Goal: Transaction & Acquisition: Purchase product/service

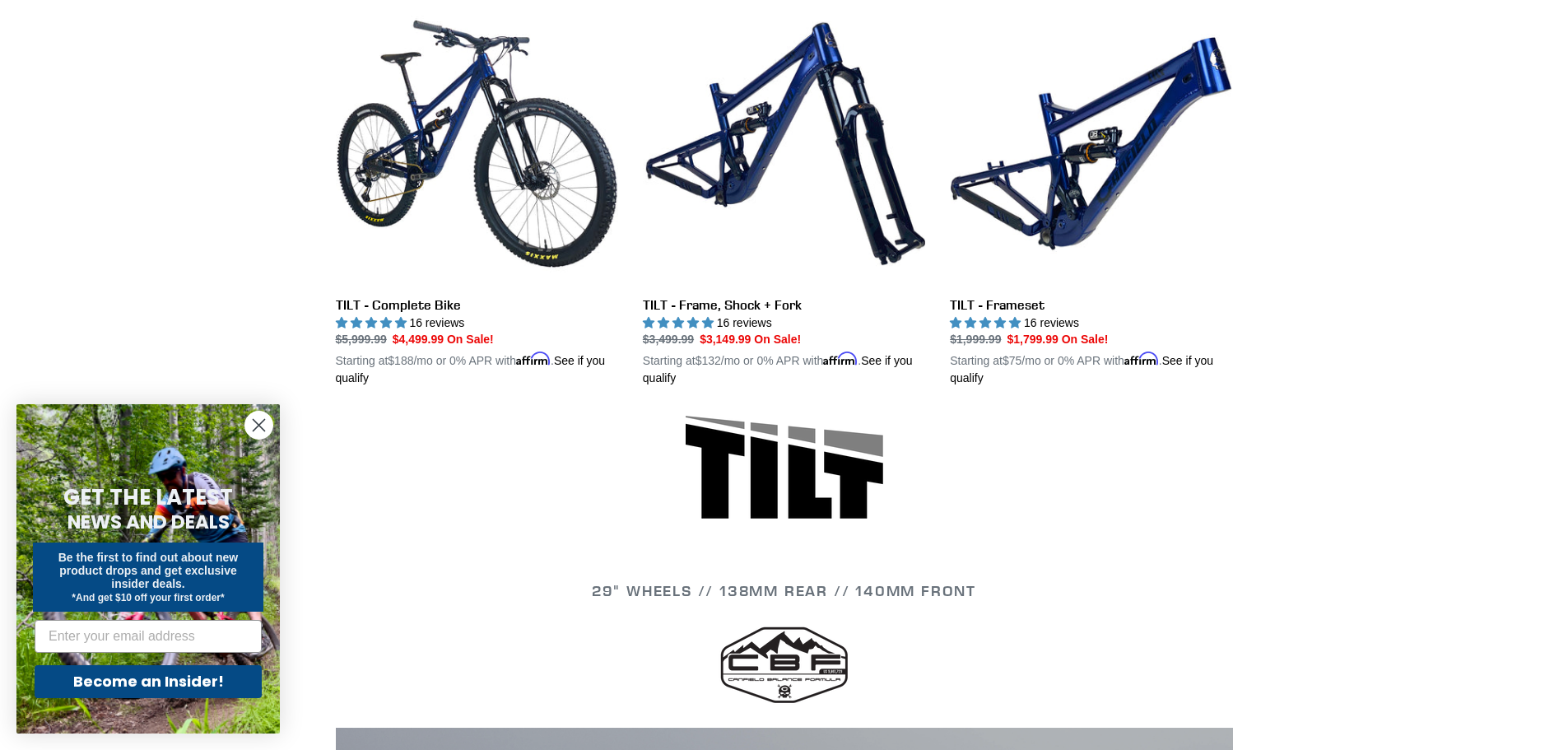
scroll to position [494, 0]
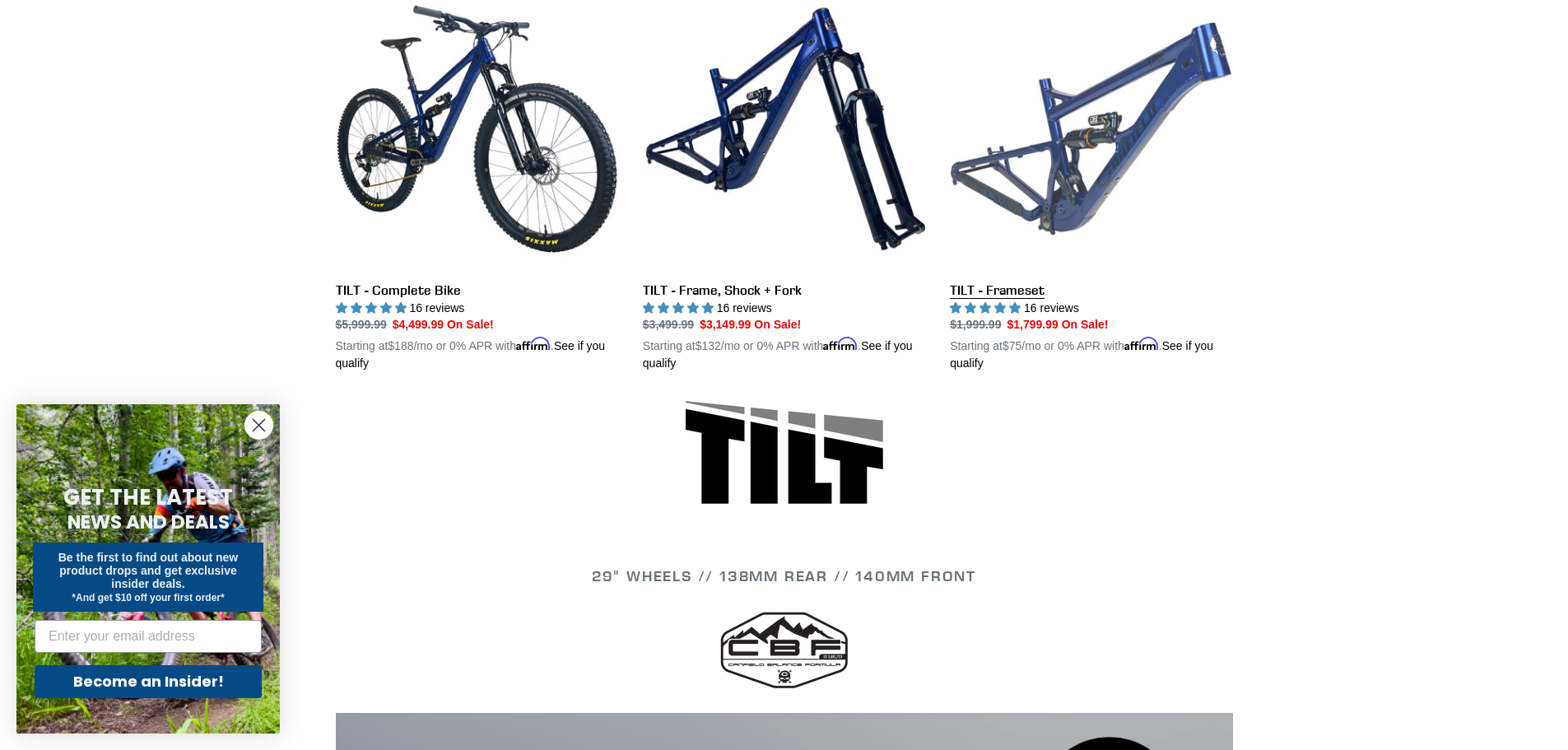
click at [1011, 290] on link "TILT - Frameset" at bounding box center [1091, 181] width 282 height 385
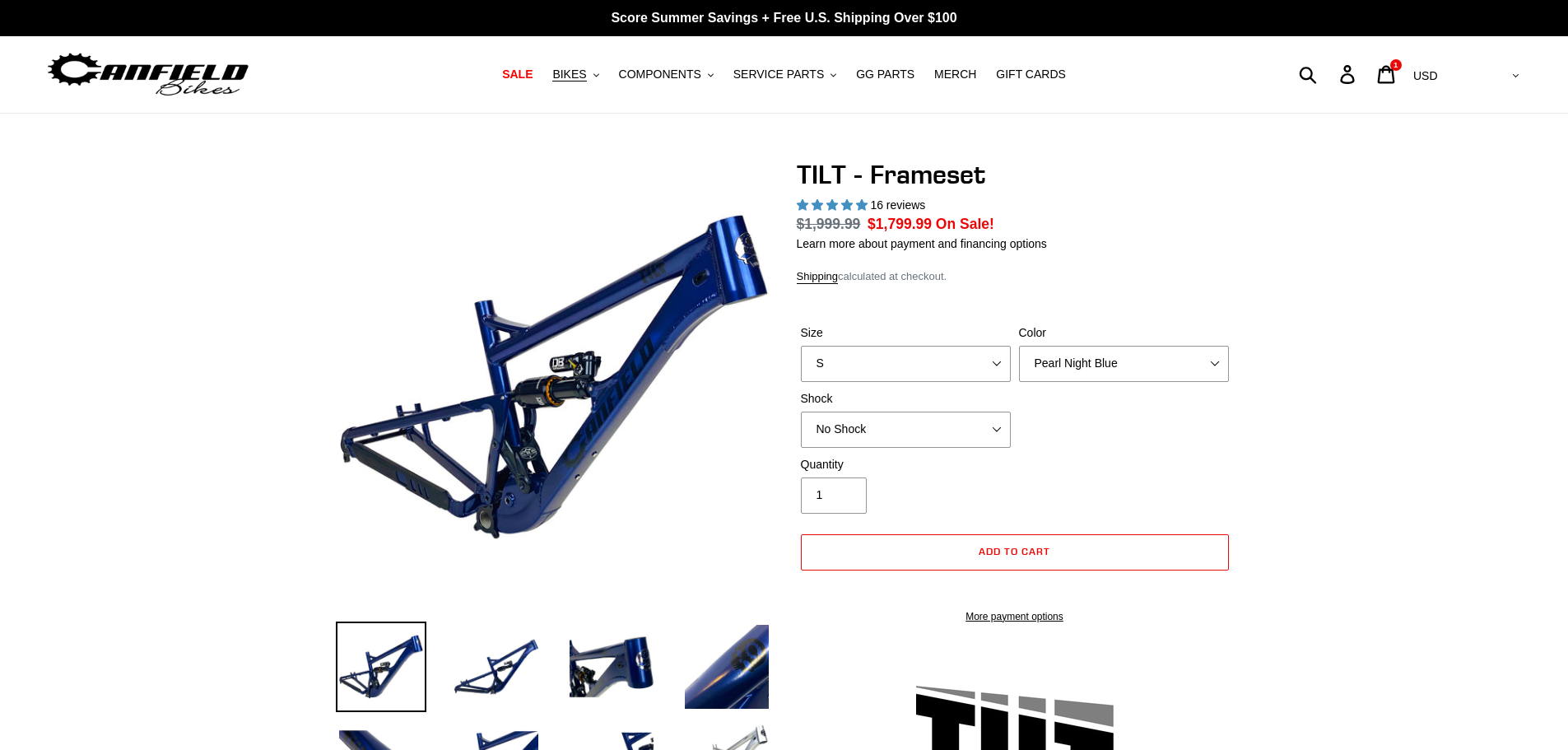
select select "highest-rating"
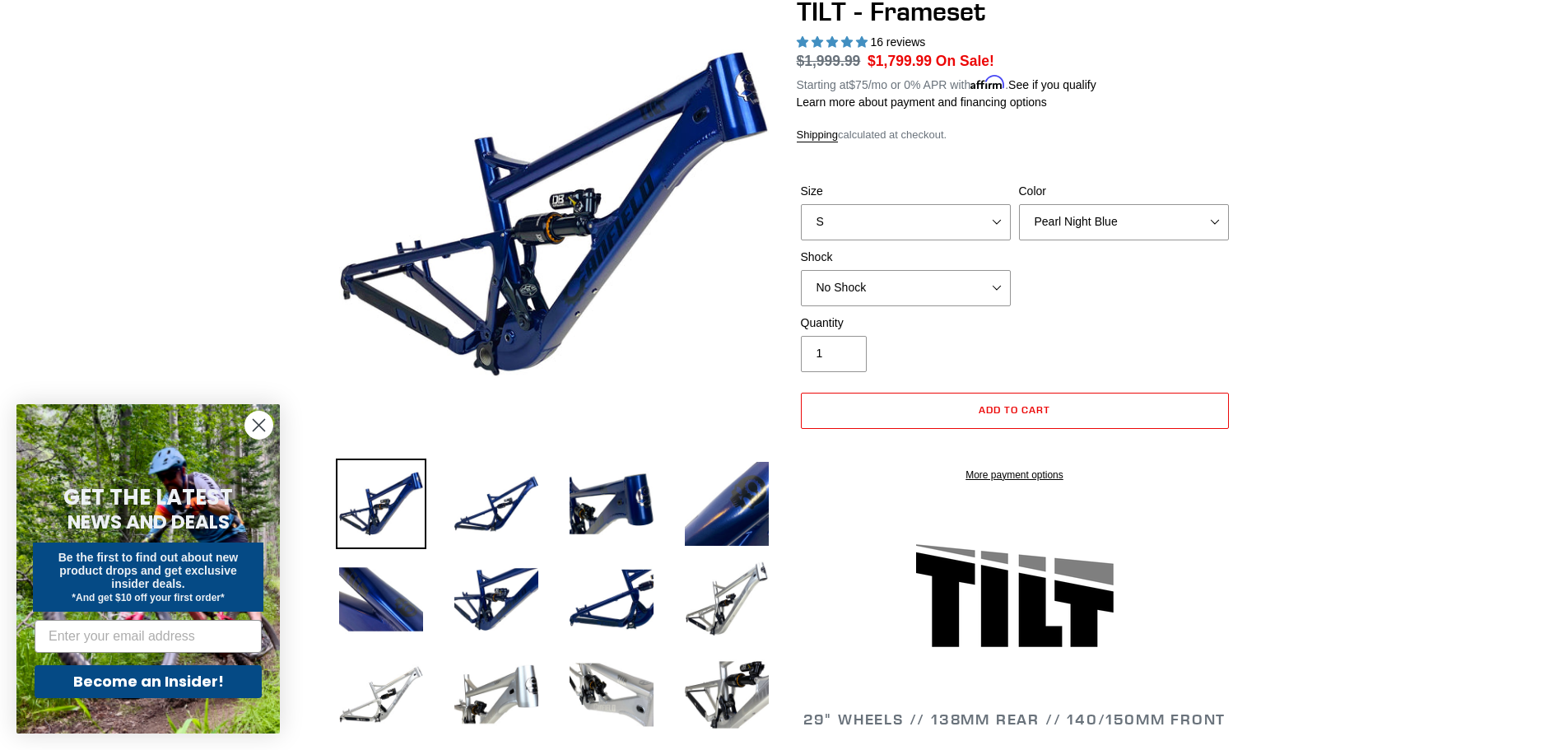
scroll to position [165, 0]
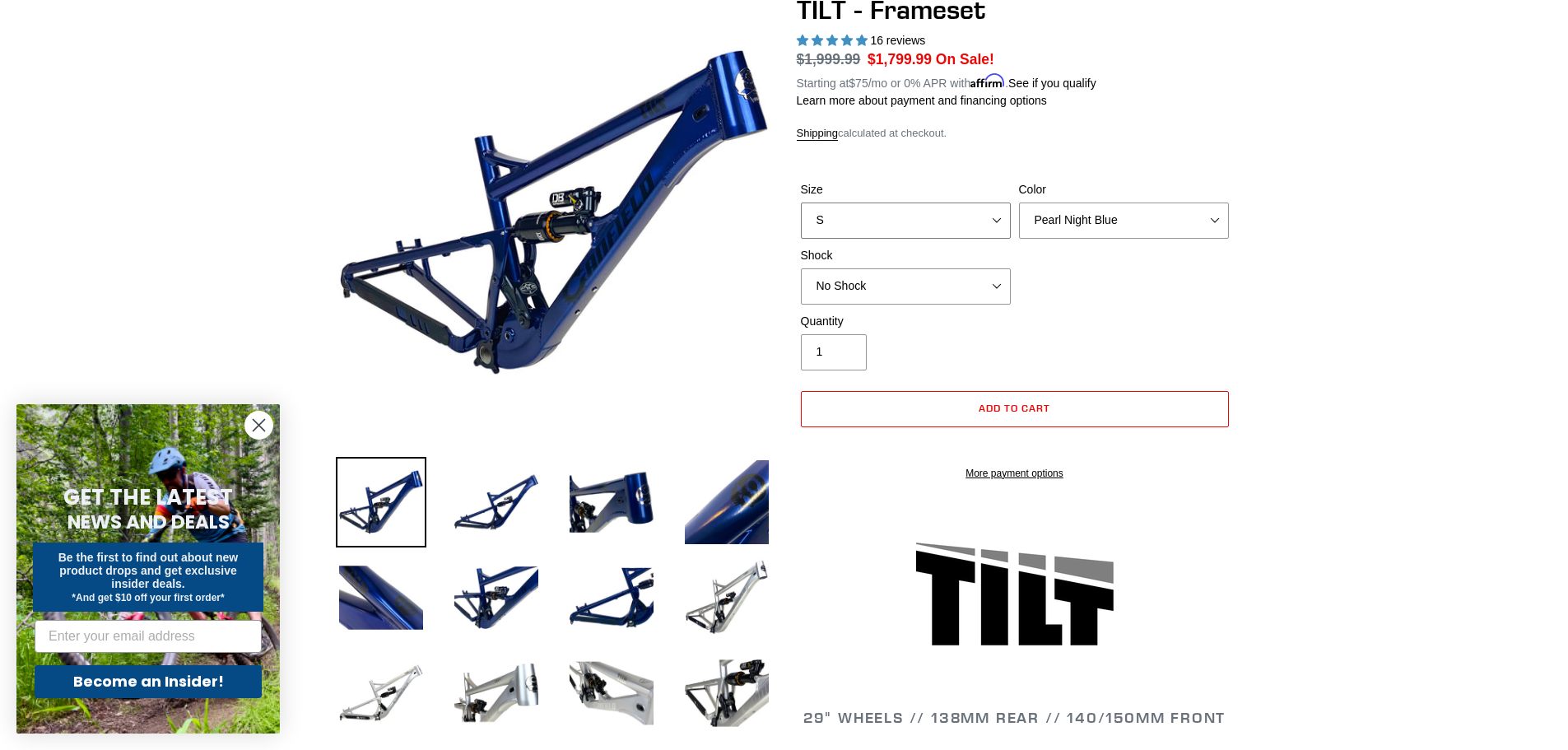
click at [919, 216] on select "S M L XL" at bounding box center [905, 221] width 210 height 36
select select "M"
click at [801, 203] on select "S M L XL" at bounding box center [905, 221] width 210 height 36
click at [1114, 219] on select "Pearl Night Blue Stealth Silver" at bounding box center [1123, 221] width 210 height 36
click at [1019, 203] on select "Pearl Night Blue Stealth Silver" at bounding box center [1123, 221] width 210 height 36
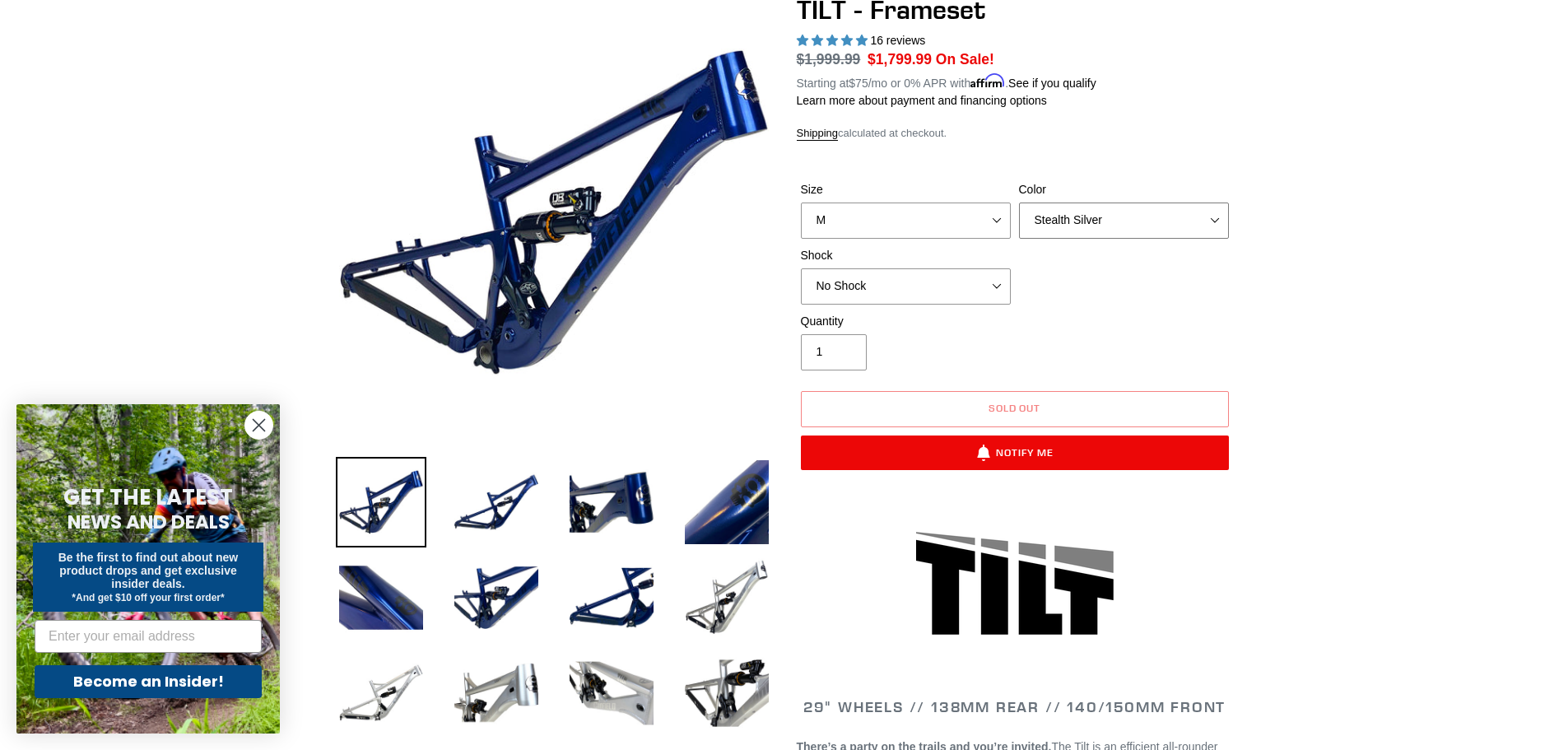
click at [1085, 221] on select "Pearl Night Blue Stealth Silver" at bounding box center [1123, 221] width 210 height 36
select select "Pearl Night Blue"
click at [1019, 203] on select "Pearl Night Blue Stealth Silver" at bounding box center [1123, 221] width 210 height 36
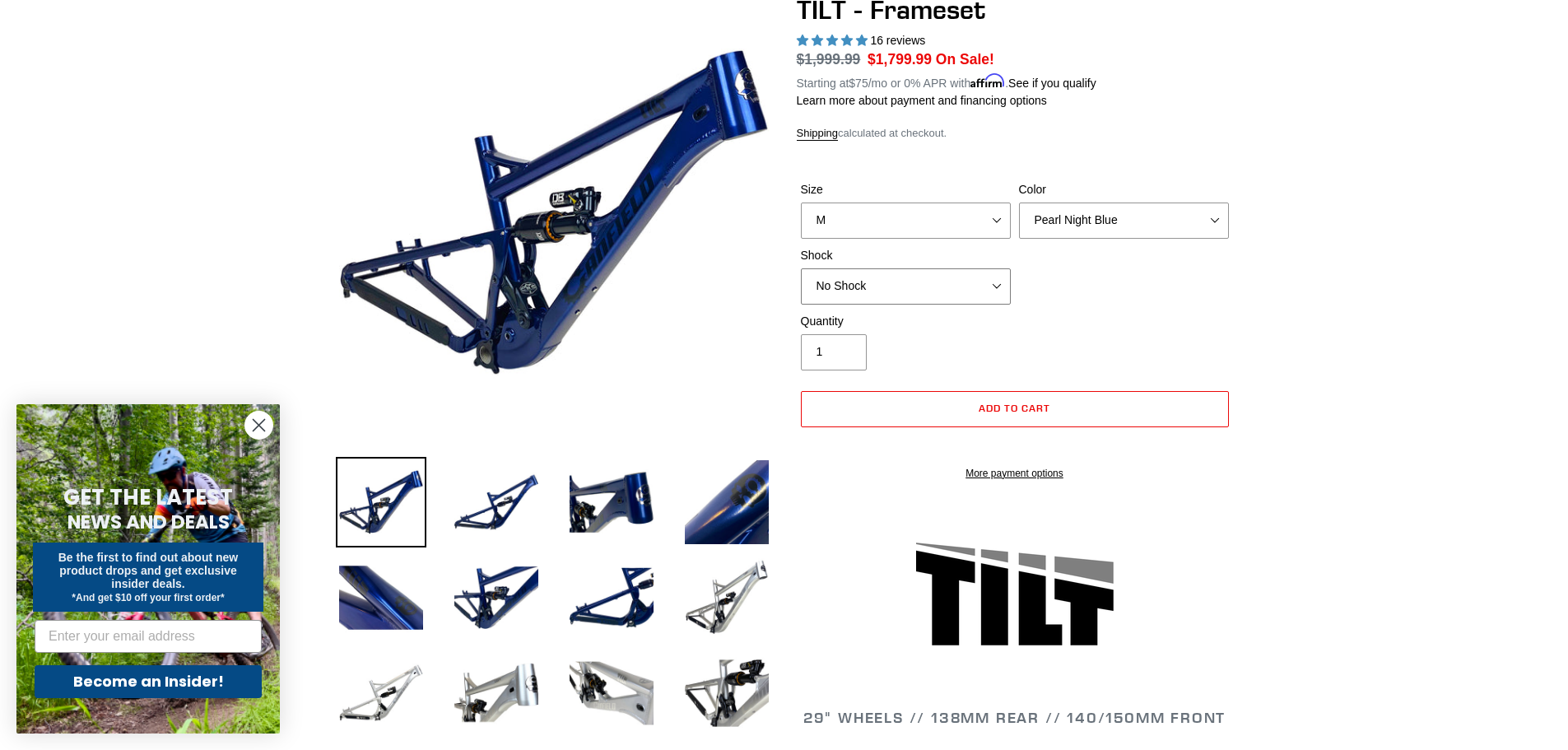
click at [923, 285] on select "No Shock Cane Creek DB Kitsuma Air RockShox Deluxe Ultimate Fox FLOAT X EXT Sto…" at bounding box center [905, 286] width 210 height 36
click at [801, 268] on select "No Shock Cane Creek DB Kitsuma Air RockShox Deluxe Ultimate Fox FLOAT X EXT Sto…" at bounding box center [905, 286] width 210 height 36
click at [885, 292] on select "No Shock Cane Creek DB Kitsuma Air RockShox Deluxe Ultimate Fox FLOAT X EXT Sto…" at bounding box center [905, 286] width 210 height 36
select select "No Shock"
click at [801, 268] on select "No Shock Cane Creek DB Kitsuma Air RockShox Deluxe Ultimate Fox FLOAT X EXT Sto…" at bounding box center [905, 286] width 210 height 36
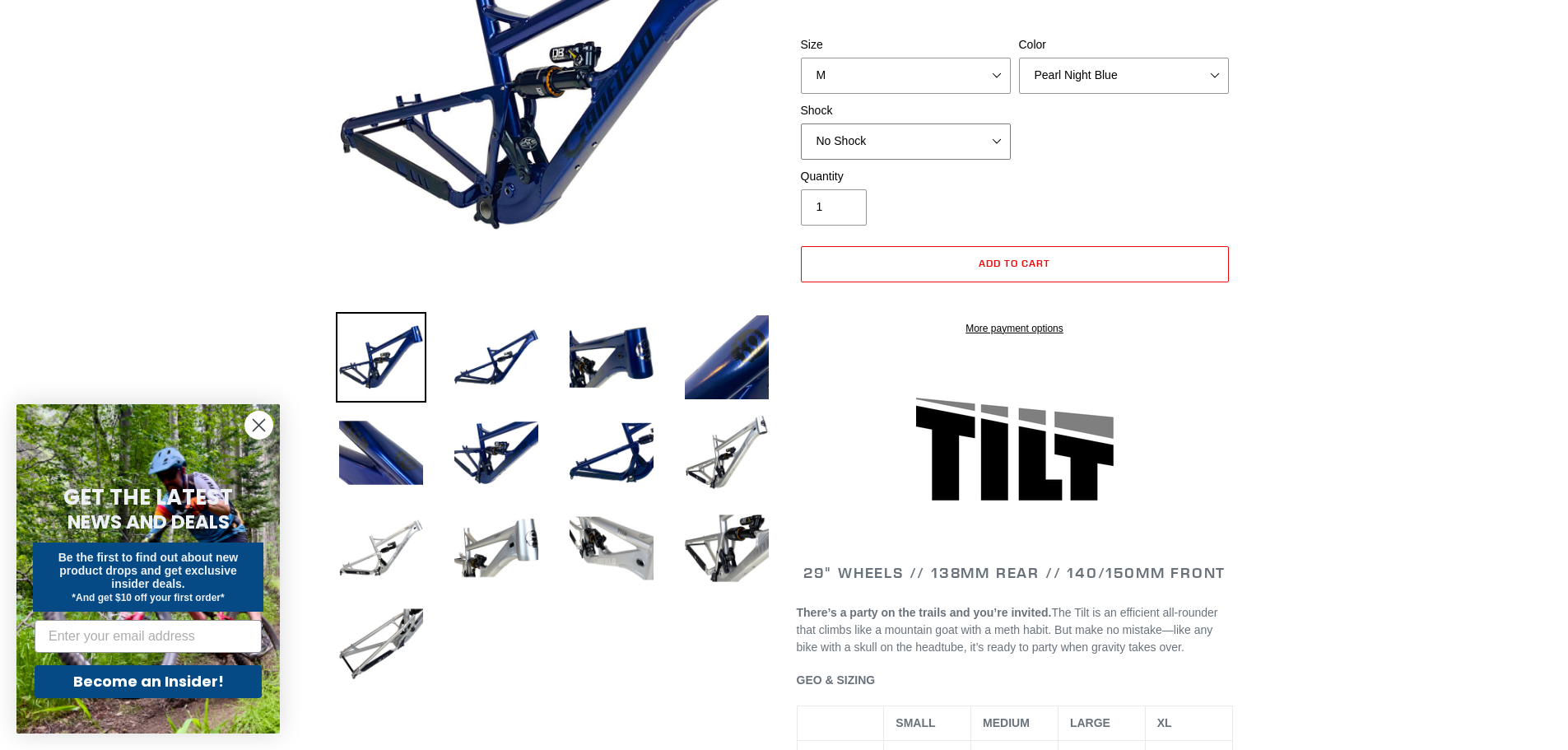
scroll to position [247, 0]
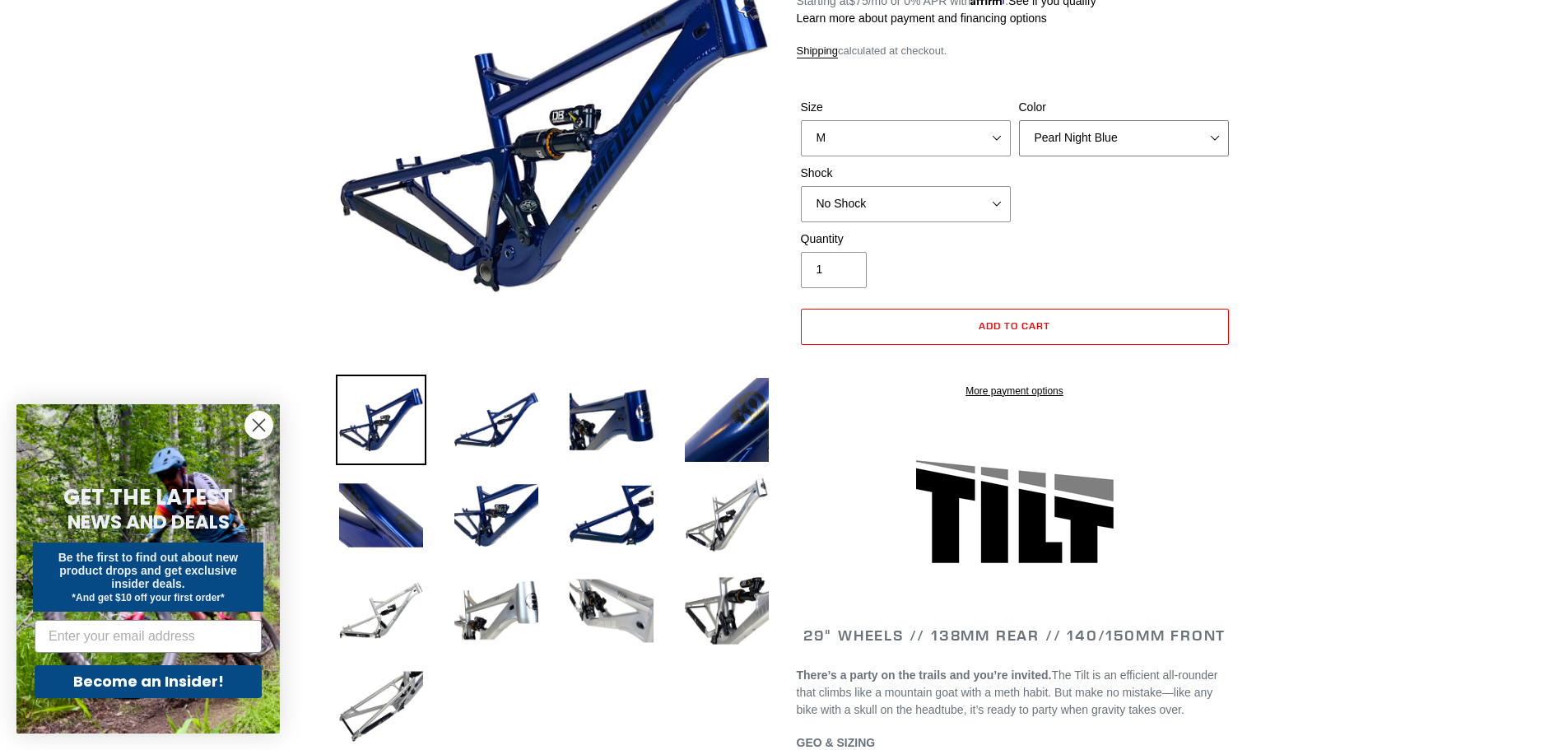
click at [1117, 137] on select "Pearl Night Blue Stealth Silver" at bounding box center [1123, 138] width 210 height 36
click at [1019, 120] on select "Pearl Night Blue Stealth Silver" at bounding box center [1123, 138] width 210 height 36
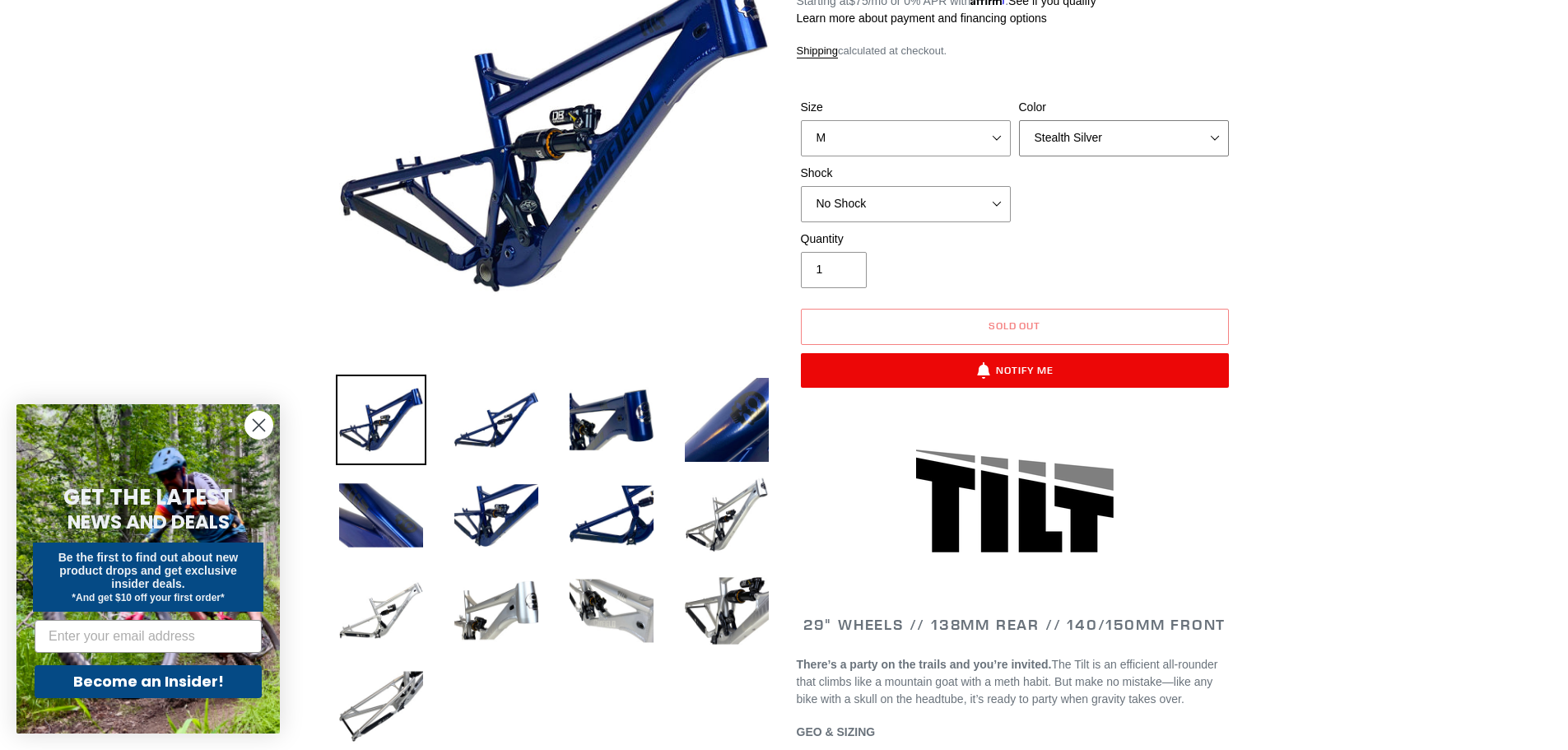
click at [1105, 136] on select "Pearl Night Blue Stealth Silver" at bounding box center [1123, 138] width 210 height 36
select select "Pearl Night Blue"
click at [1019, 120] on select "Pearl Night Blue Stealth Silver" at bounding box center [1123, 138] width 210 height 36
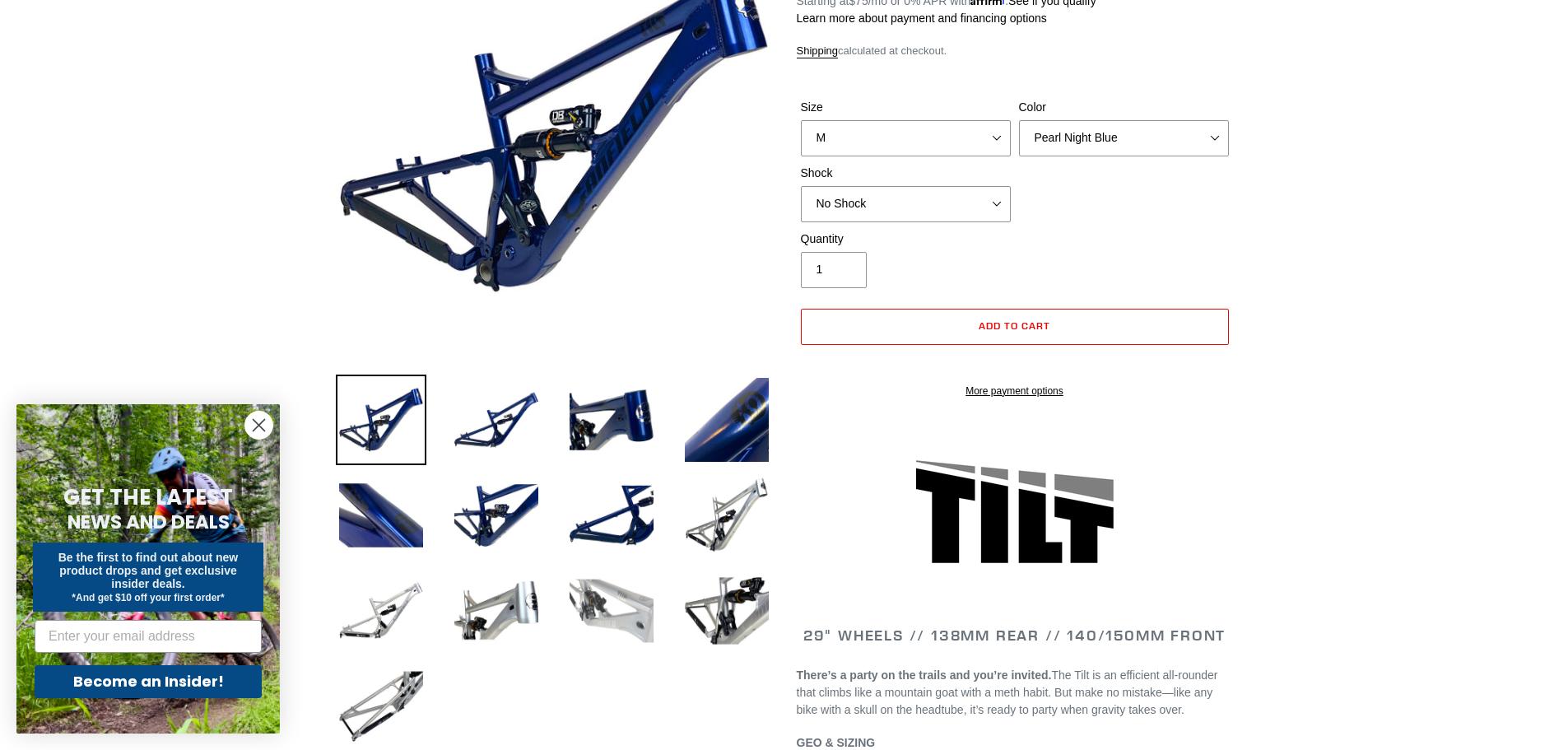
click at [592, 624] on img at bounding box center [611, 610] width 90 height 90
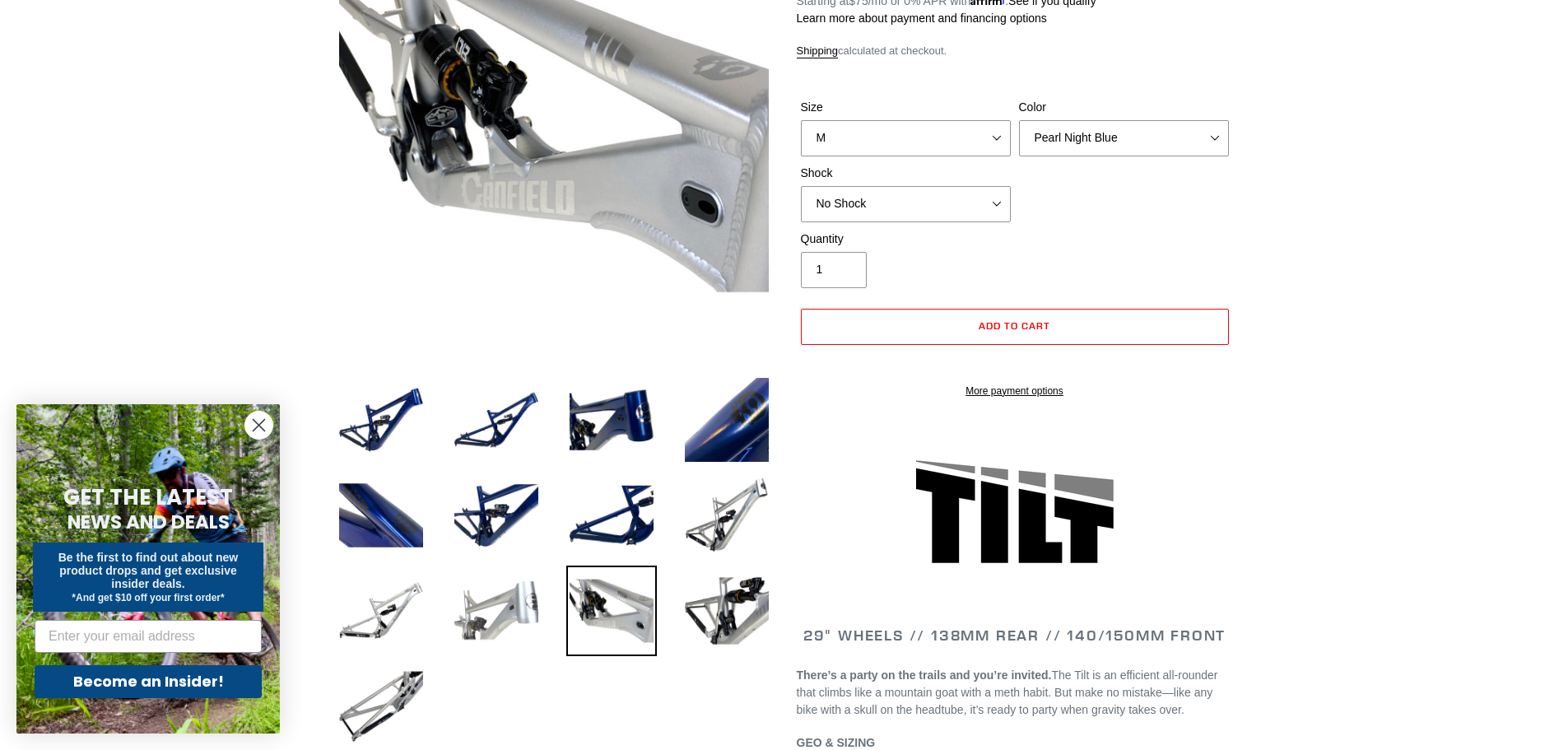
click at [516, 608] on img at bounding box center [496, 610] width 90 height 90
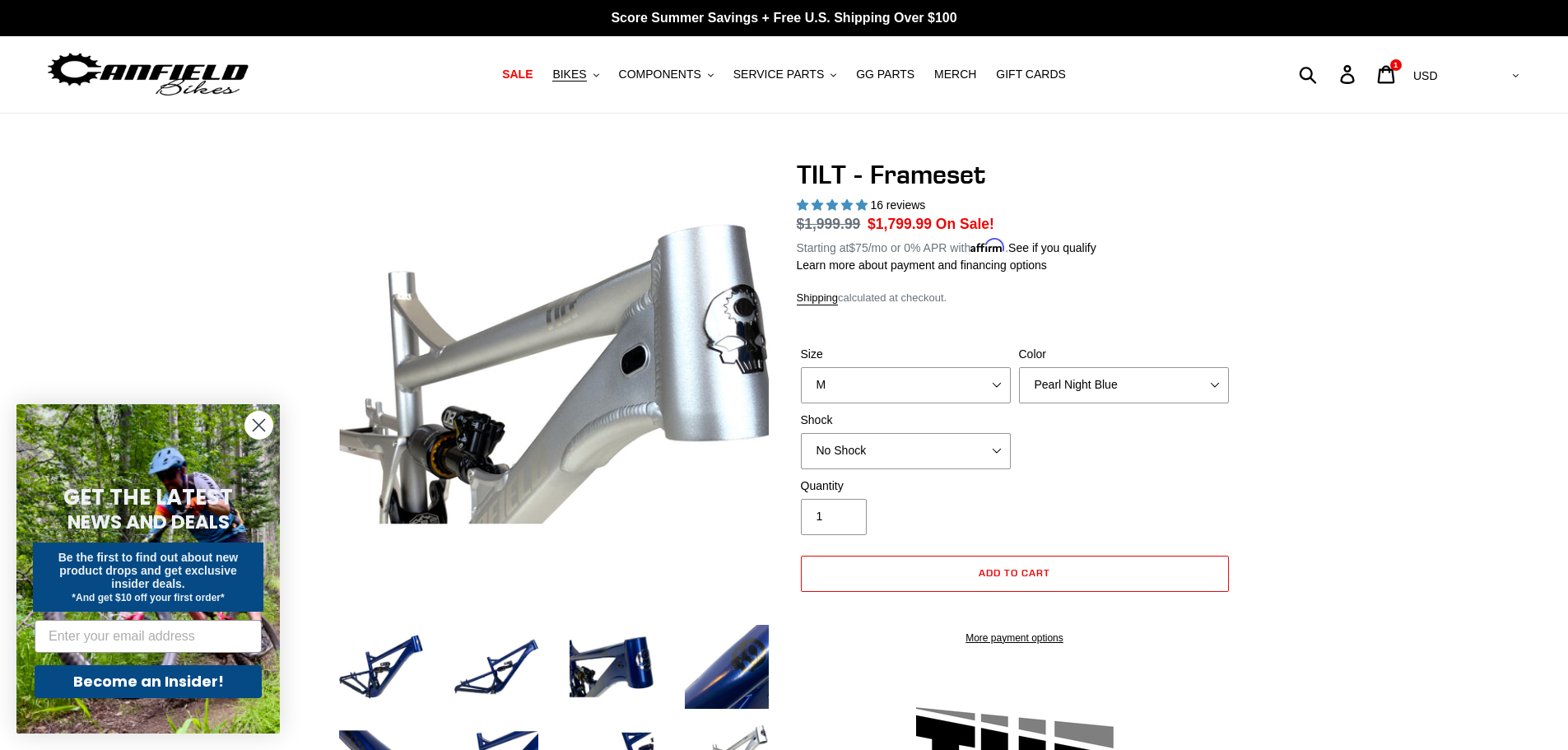
click at [257, 419] on circle "Close dialog" at bounding box center [258, 424] width 27 height 27
